Goal: Information Seeking & Learning: Learn about a topic

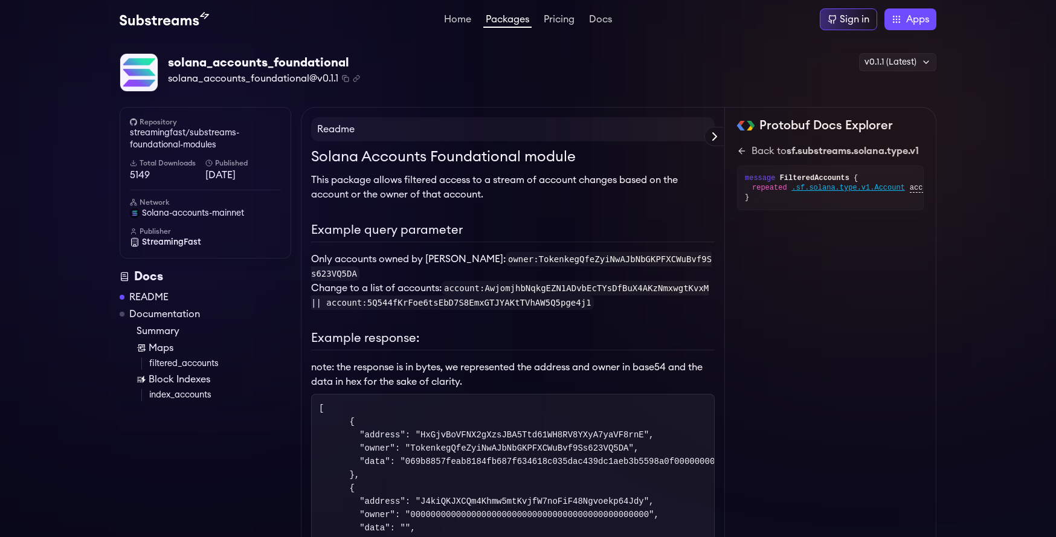
click at [497, 22] on link "Packages" at bounding box center [507, 20] width 48 height 13
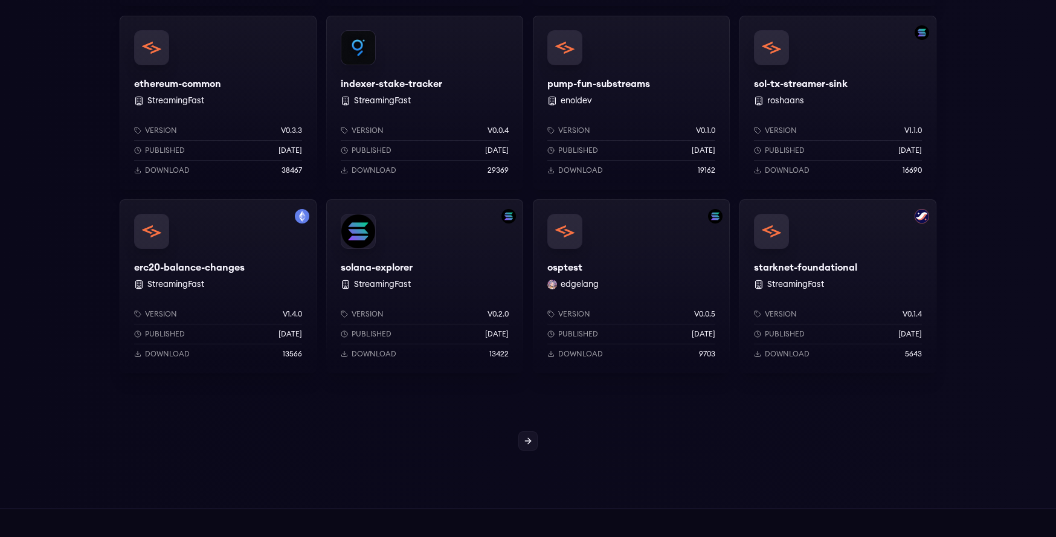
scroll to position [1087, 0]
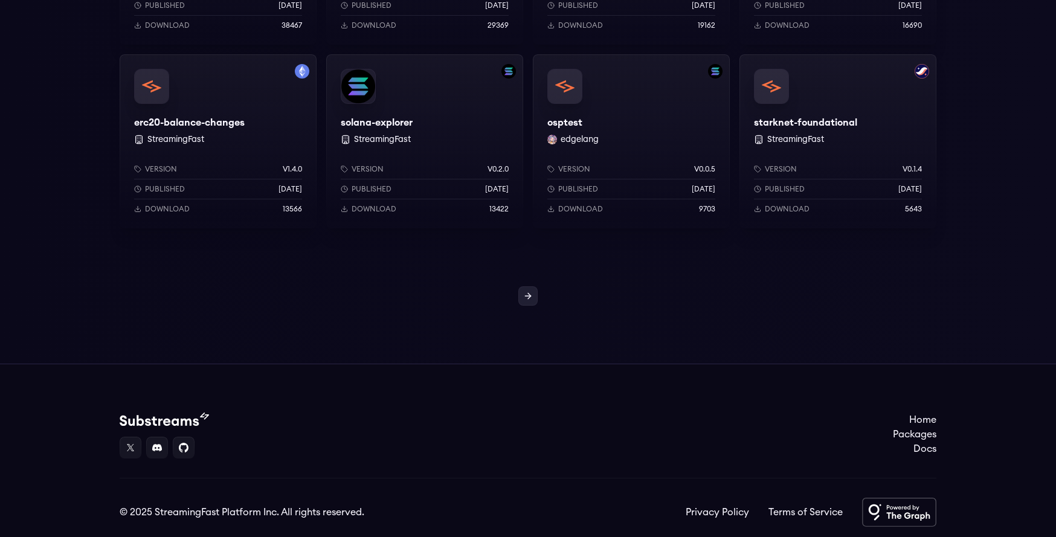
drag, startPoint x: 251, startPoint y: 304, endPoint x: 519, endPoint y: 300, distance: 268.1
click at [519, 300] on link at bounding box center [527, 295] width 19 height 19
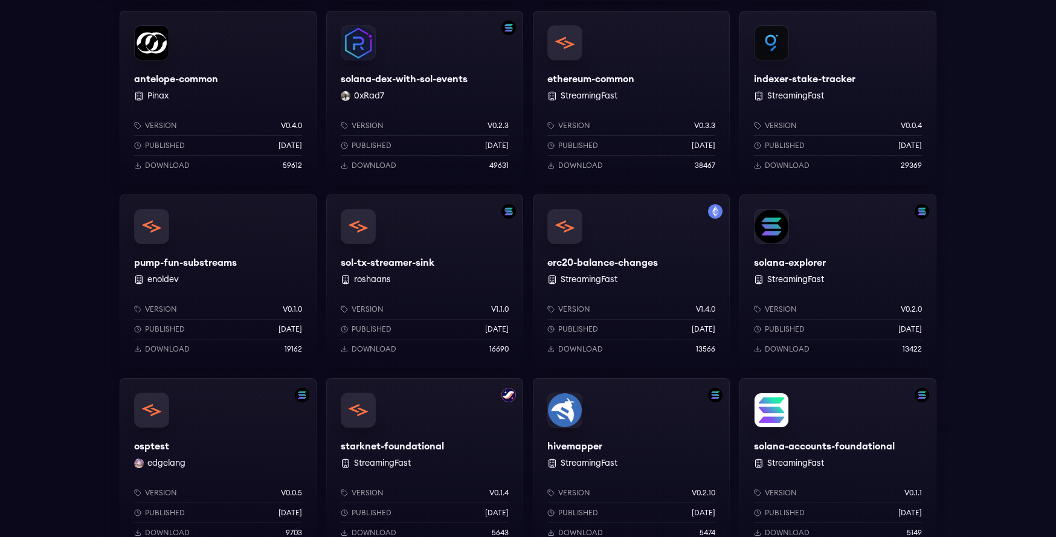
scroll to position [725, 0]
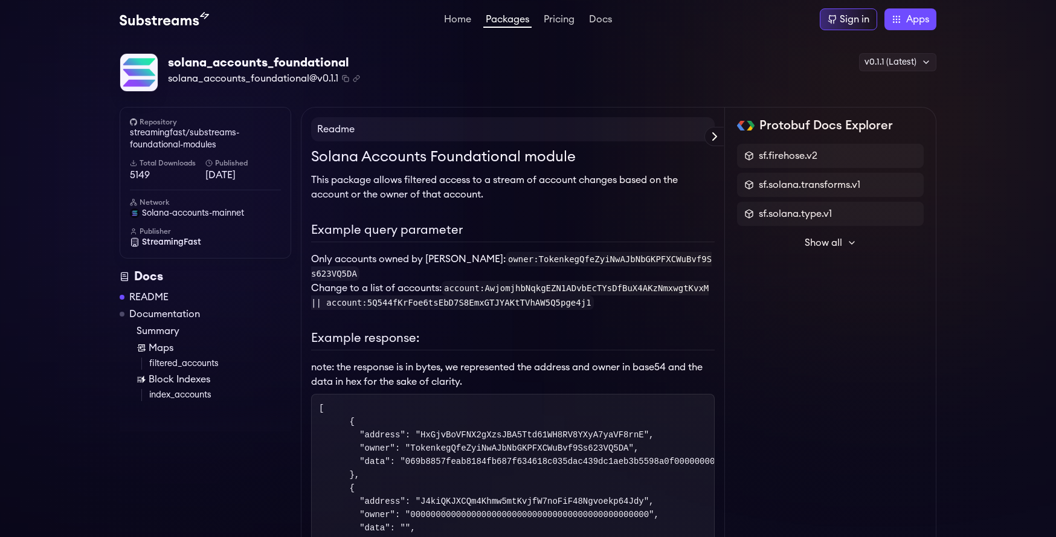
click at [164, 298] on link "README" at bounding box center [148, 297] width 39 height 14
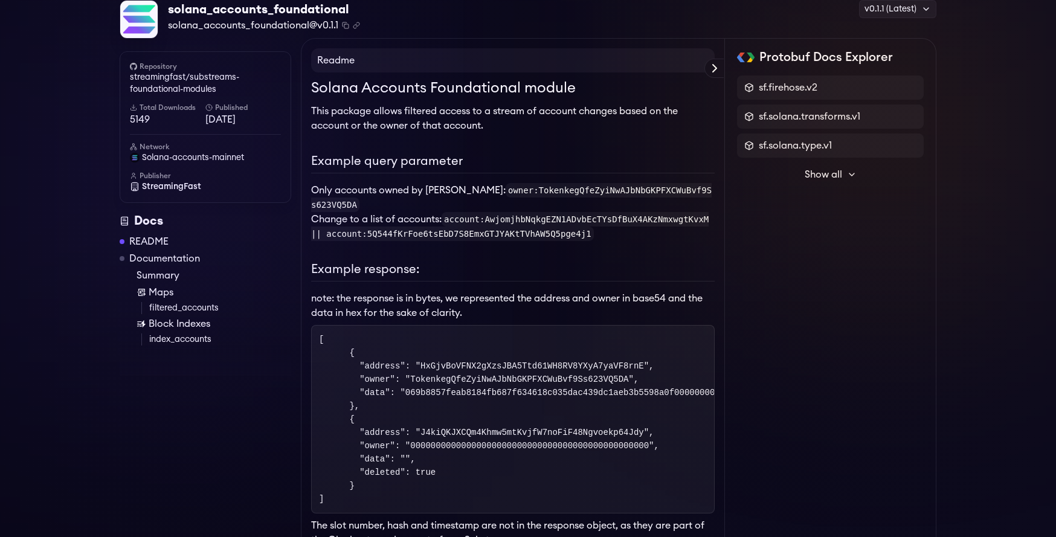
scroll to position [69, 0]
